Goal: Task Accomplishment & Management: Manage account settings

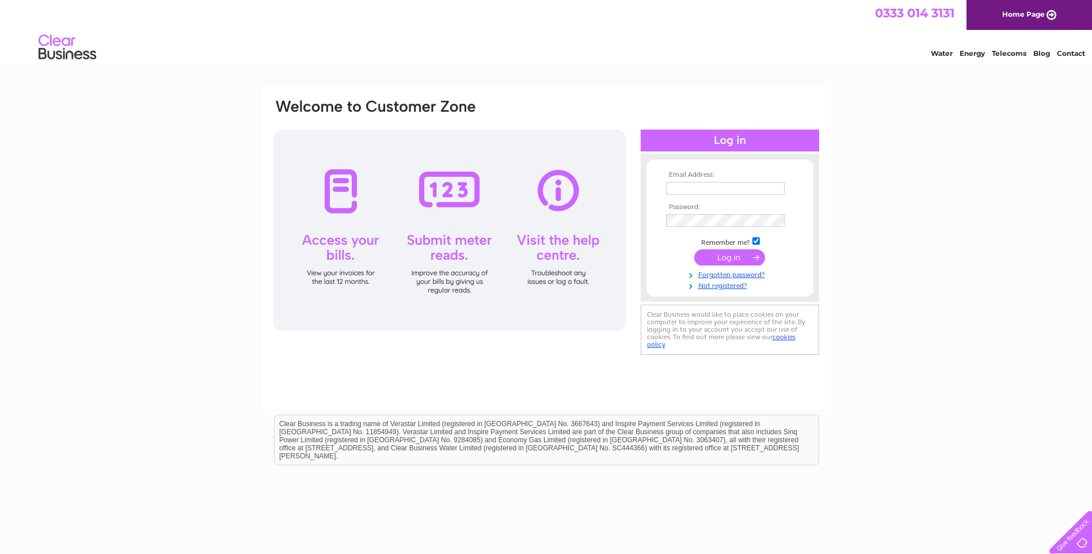
type input "[EMAIL_ADDRESS][DOMAIN_NAME]"
click at [734, 253] on input "submit" at bounding box center [729, 257] width 71 height 16
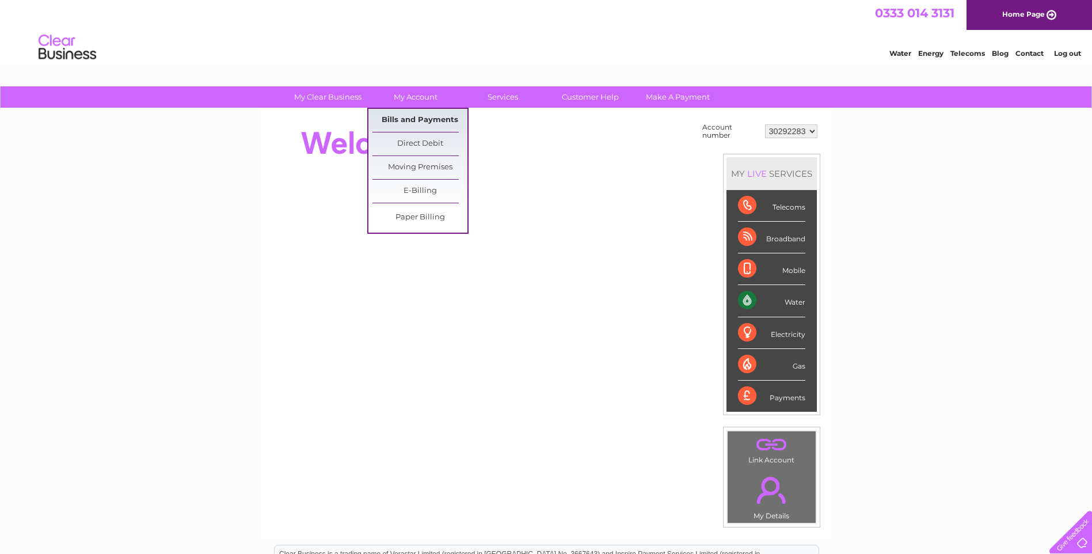
click at [408, 121] on link "Bills and Payments" at bounding box center [419, 120] width 95 height 23
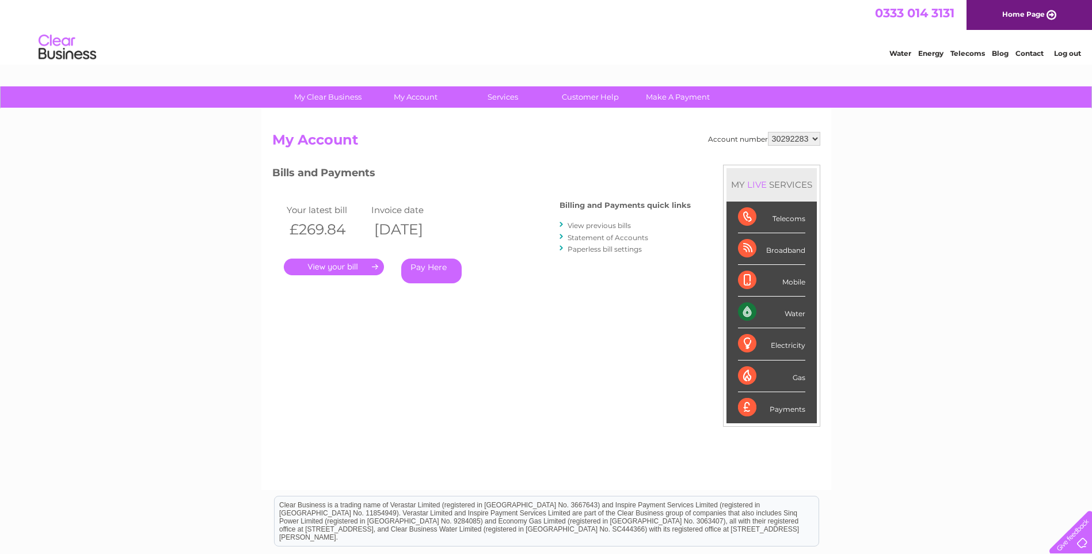
click at [346, 270] on link "." at bounding box center [334, 266] width 100 height 17
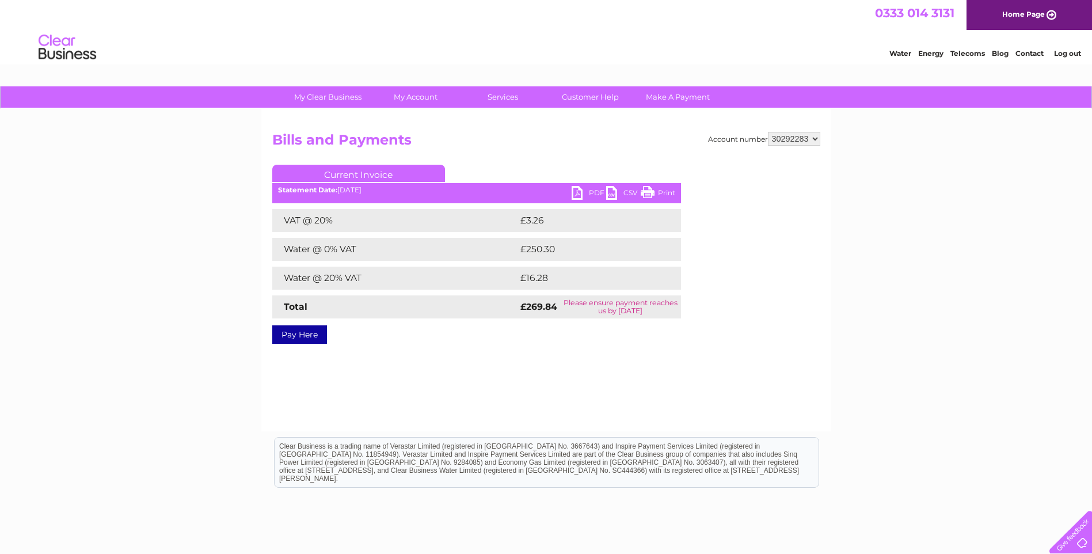
click at [577, 193] on link "PDF" at bounding box center [588, 194] width 35 height 17
